Goal: Task Accomplishment & Management: Manage account settings

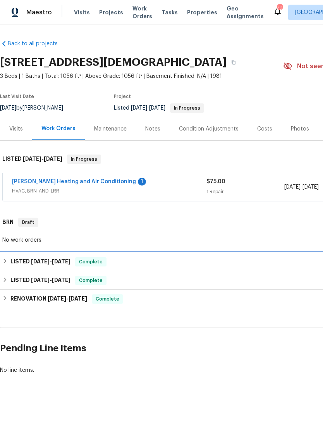
click at [59, 260] on span "[DATE]" at bounding box center [61, 260] width 19 height 5
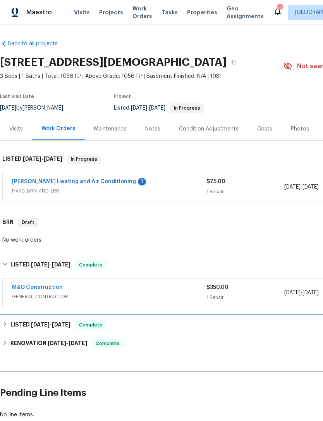
click at [61, 320] on h6 "LISTED 4/7/25 - 4/10/25" at bounding box center [40, 324] width 60 height 9
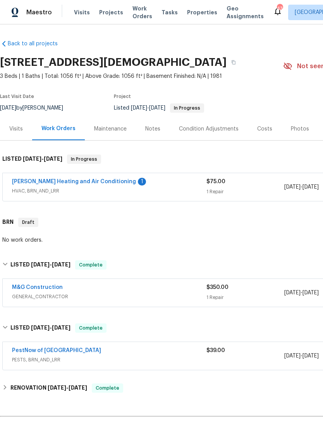
click at [148, 183] on div "Mayer Heating and Air Conditioning 1" at bounding box center [109, 182] width 194 height 9
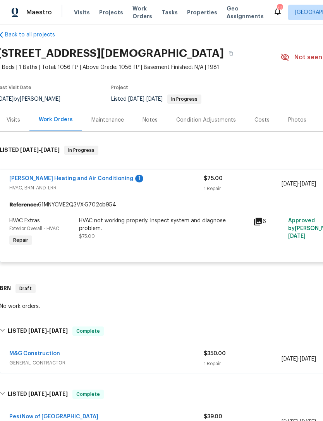
scroll to position [9, 3]
click at [262, 217] on icon at bounding box center [257, 220] width 9 height 9
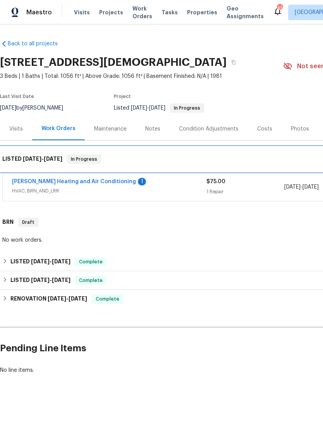
click at [70, 171] on div "LISTED [DATE] - [DATE] In Progress" at bounding box center [218, 159] width 437 height 25
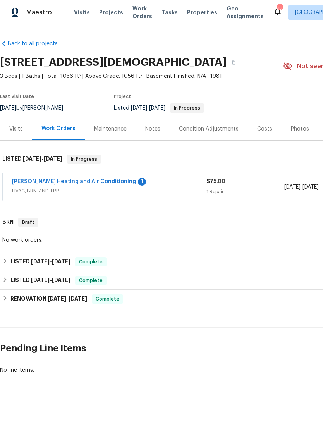
click at [87, 179] on link "[PERSON_NAME] Heating and Air Conditioning" at bounding box center [74, 181] width 124 height 5
click at [84, 183] on link "[PERSON_NAME] Heating and Air Conditioning" at bounding box center [74, 181] width 124 height 5
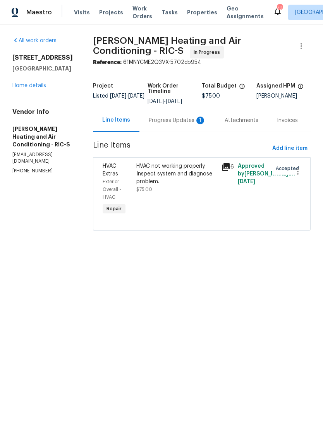
click at [177, 121] on div "Progress Updates 1" at bounding box center [177, 120] width 57 height 8
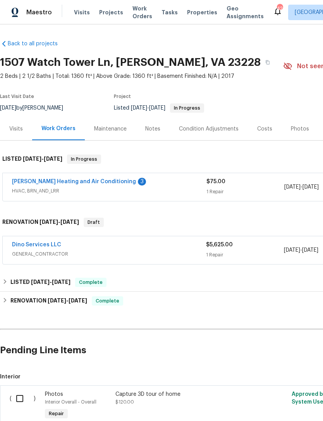
click at [80, 183] on link "[PERSON_NAME] Heating and Air Conditioning" at bounding box center [74, 181] width 124 height 5
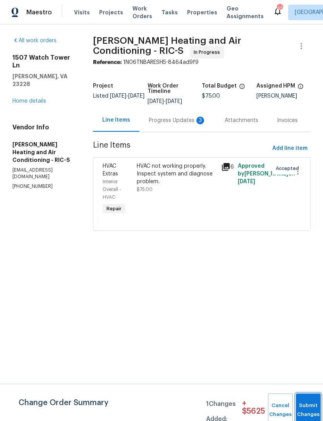
click at [305, 415] on span "Submit Changes" at bounding box center [307, 410] width 17 height 18
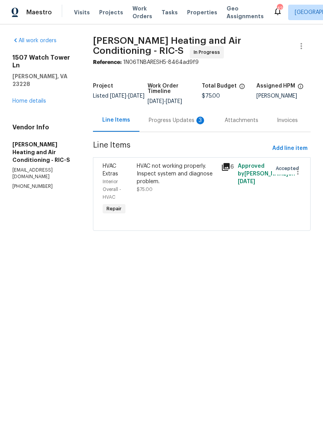
click at [176, 170] on div "HVAC not working properly. Inspect system and diagnose problem." at bounding box center [177, 173] width 80 height 23
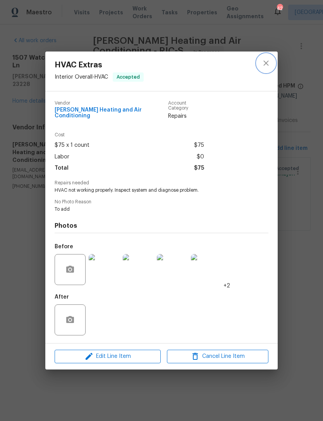
click at [267, 62] on icon "close" at bounding box center [265, 62] width 9 height 9
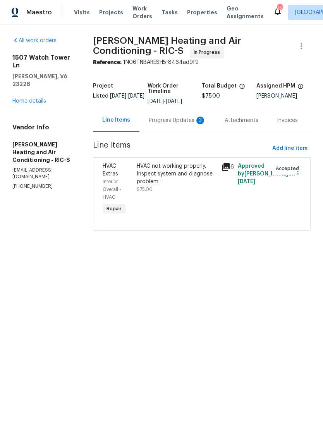
click at [175, 120] on div "Progress Updates 3" at bounding box center [177, 120] width 57 height 8
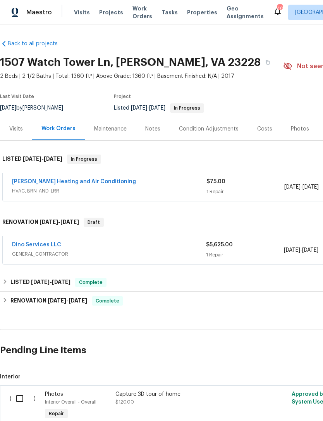
click at [91, 184] on link "[PERSON_NAME] Heating and Air Conditioning" at bounding box center [74, 181] width 124 height 5
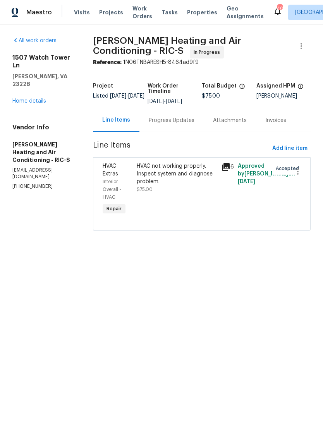
click at [186, 192] on div "HVAC not working properly. Inspect system and diagnose problem. $75.00" at bounding box center [177, 177] width 80 height 31
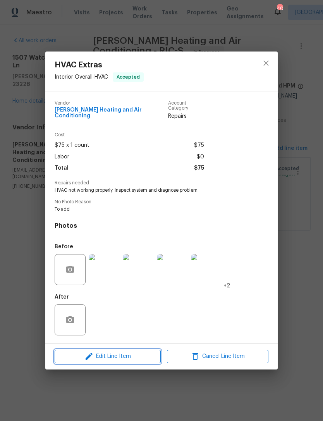
click at [126, 354] on span "Edit Line Item" at bounding box center [107, 356] width 101 height 10
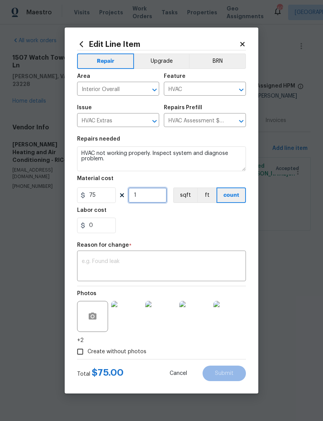
click at [150, 197] on input "1" at bounding box center [147, 194] width 39 height 15
type input "0"
click at [105, 228] on input "0" at bounding box center [96, 224] width 39 height 15
click at [152, 194] on input "0" at bounding box center [147, 194] width 39 height 15
type input "0"
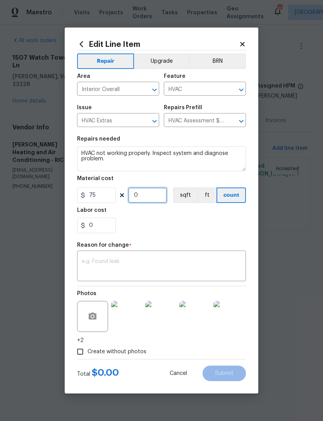
type input "0"
click at [99, 227] on input "0" at bounding box center [96, 224] width 39 height 15
type input "225"
click at [155, 198] on input "0" at bounding box center [147, 194] width 39 height 15
type input "1"
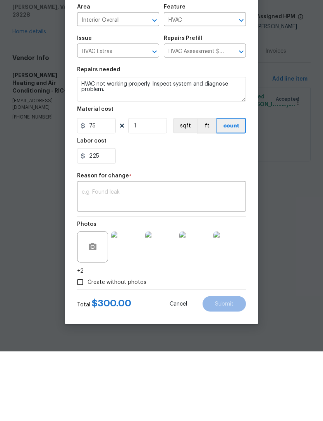
click at [105, 258] on textarea at bounding box center [161, 266] width 159 height 16
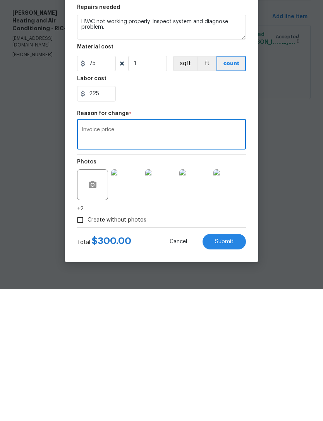
type textarea "Invoice price"
click at [229, 370] on span "Submit" at bounding box center [224, 373] width 19 height 6
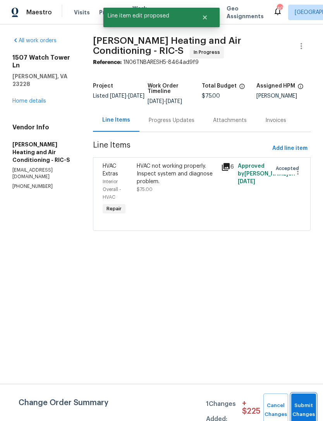
click at [307, 407] on button "Submit Changes" at bounding box center [303, 409] width 25 height 33
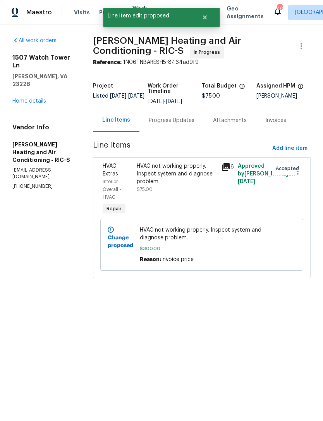
click at [188, 191] on div "HVAC not working properly. Inspect system and diagnose problem. $75.00" at bounding box center [177, 177] width 80 height 31
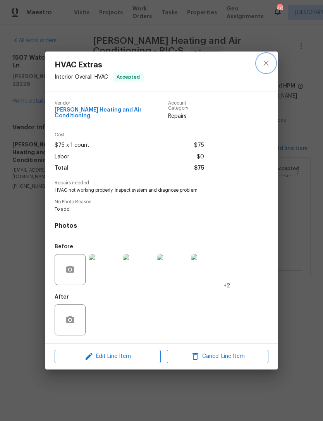
click at [261, 68] on icon "close" at bounding box center [265, 62] width 9 height 9
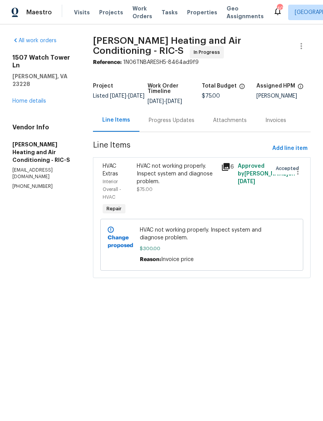
click at [287, 168] on div at bounding box center [294, 189] width 17 height 59
click at [184, 177] on div "HVAC not working properly. Inspect system and diagnose problem." at bounding box center [177, 173] width 80 height 23
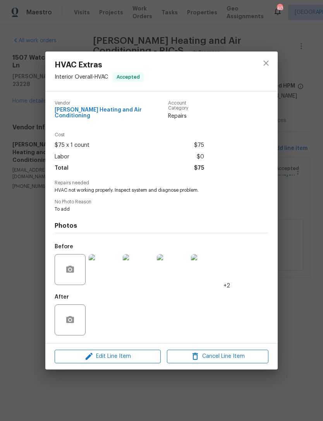
click at [135, 77] on span "Accepted" at bounding box center [127, 77] width 29 height 8
click at [268, 66] on icon "close" at bounding box center [265, 62] width 9 height 9
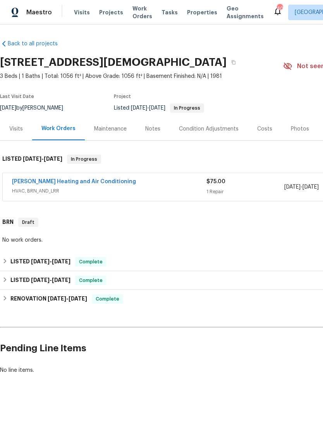
click at [110, 185] on div "[PERSON_NAME] Heating and Air Conditioning" at bounding box center [109, 182] width 194 height 9
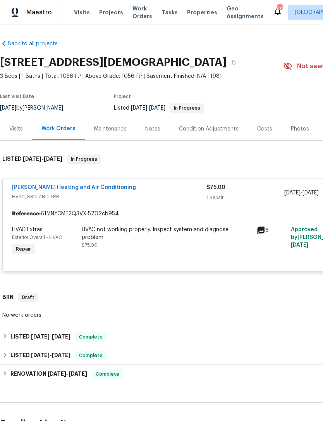
click at [180, 239] on div "HVAC not working properly. Inspect system and diagnose problem." at bounding box center [166, 233] width 169 height 15
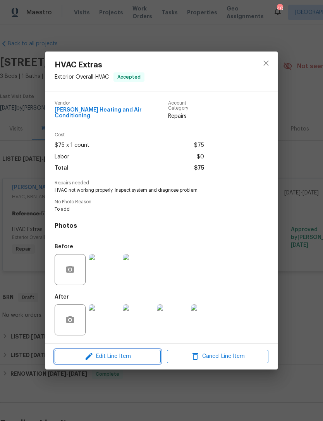
click at [134, 354] on span "Edit Line Item" at bounding box center [107, 356] width 101 height 10
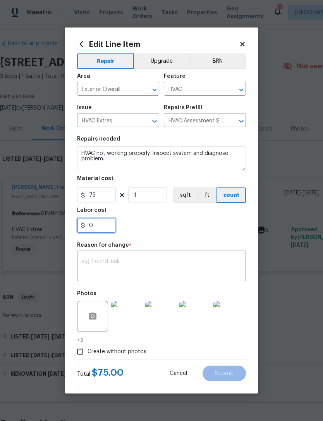
click at [107, 225] on input "0" at bounding box center [96, 224] width 39 height 15
type input "375"
click at [119, 263] on textarea at bounding box center [161, 266] width 159 height 16
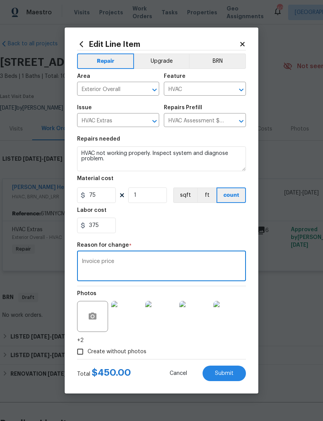
type textarea "Invoice price"
click at [195, 240] on div "Repair Upgrade BRN Area Exterior Overall ​ Feature HVAC ​ Issue HVAC Extras ​ R…" at bounding box center [161, 204] width 169 height 308
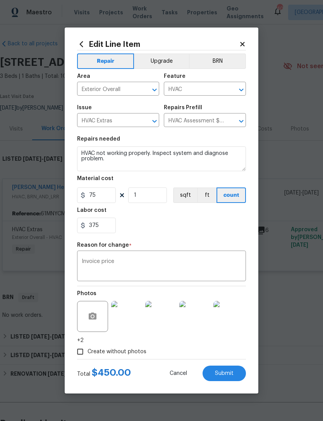
click at [226, 372] on span "Submit" at bounding box center [224, 373] width 19 height 6
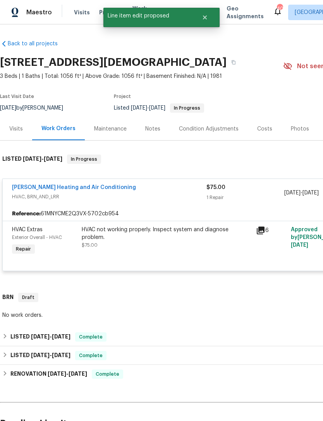
click at [85, 186] on link "[PERSON_NAME] Heating and Air Conditioning" at bounding box center [74, 187] width 124 height 5
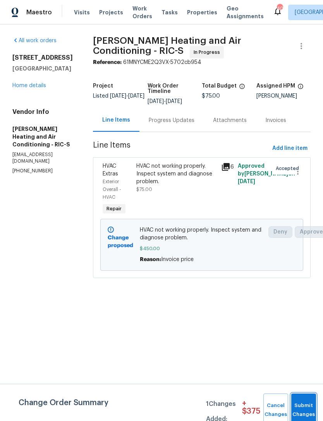
click at [306, 407] on button "Submit Changes" at bounding box center [303, 409] width 25 height 33
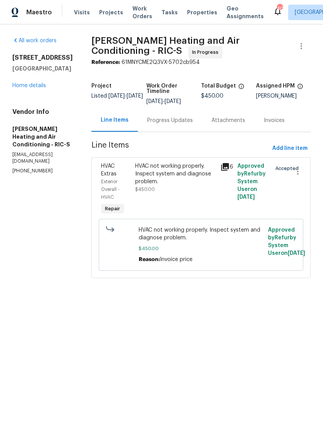
click at [147, 39] on span "Mayer Heating and Air Conditioning - RIC-S" at bounding box center [165, 45] width 148 height 19
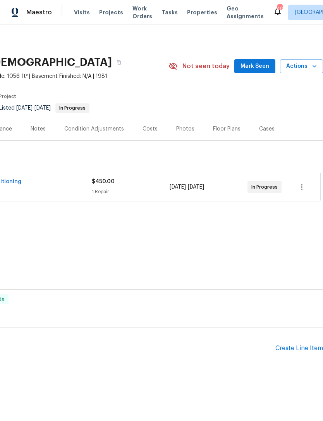
scroll to position [0, 115]
click at [263, 65] on span "Mark Seen" at bounding box center [254, 67] width 29 height 10
